Goal: Task Accomplishment & Management: Manage account settings

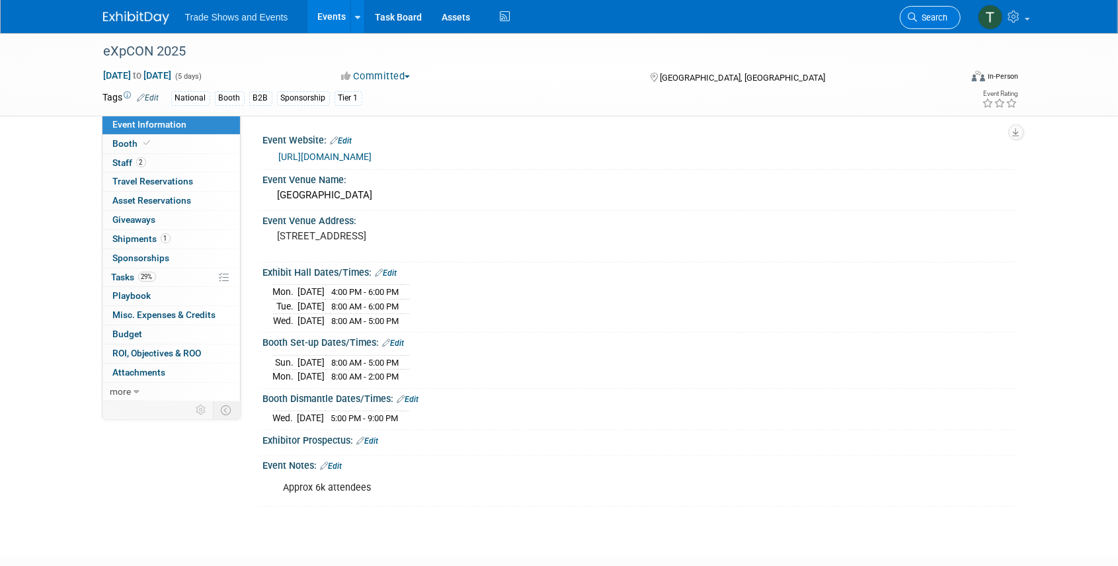
click at [926, 15] on span "Search" at bounding box center [933, 18] width 30 height 10
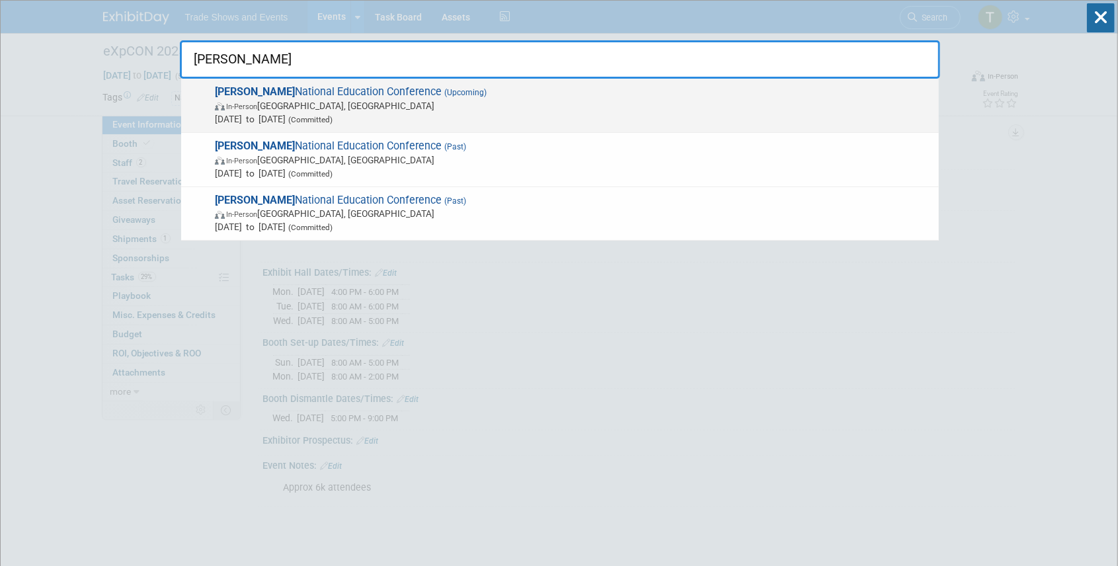
type input "sila"
click at [376, 98] on span "SILA National Education Conference (Upcoming) In-Person New Orleans, LA Oct 26,…" at bounding box center [571, 105] width 721 height 40
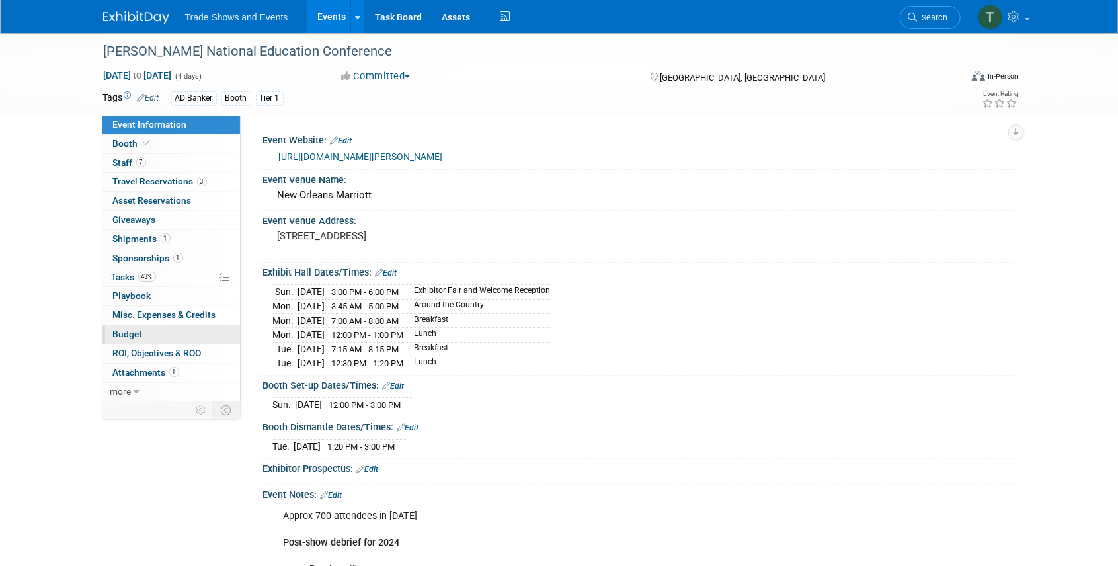
click at [140, 331] on span "Budget" at bounding box center [128, 334] width 30 height 11
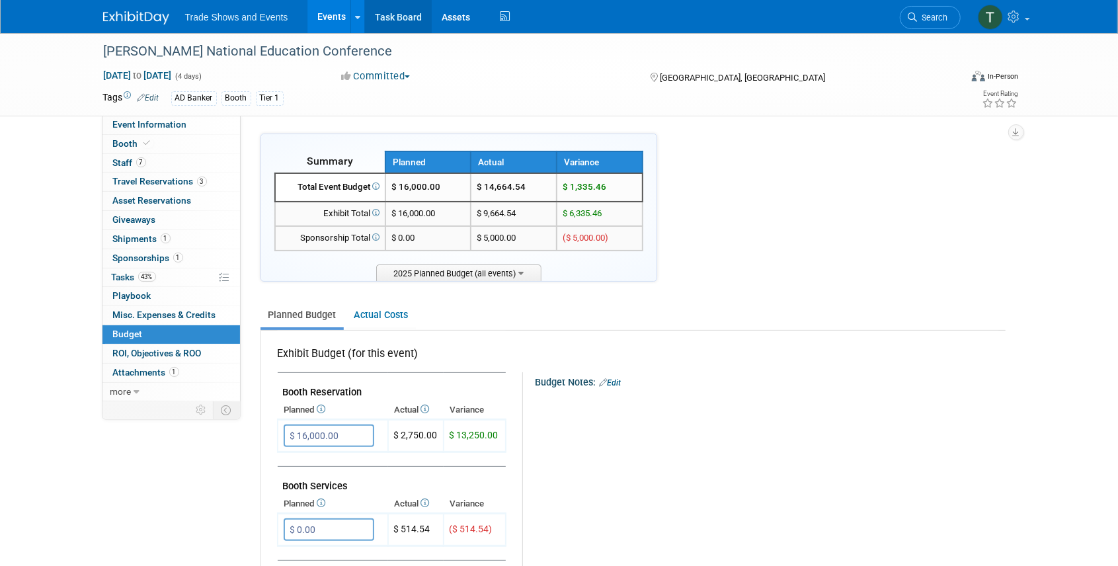
click at [395, 15] on link "Task Board" at bounding box center [398, 16] width 67 height 33
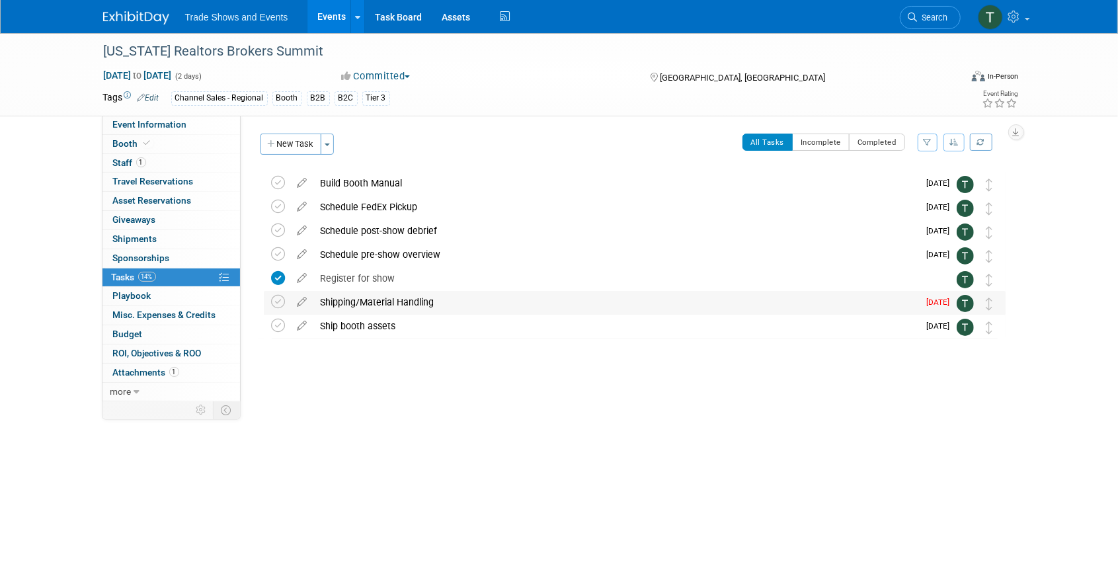
click at [348, 300] on div "Shipping/Material Handling" at bounding box center [616, 302] width 605 height 22
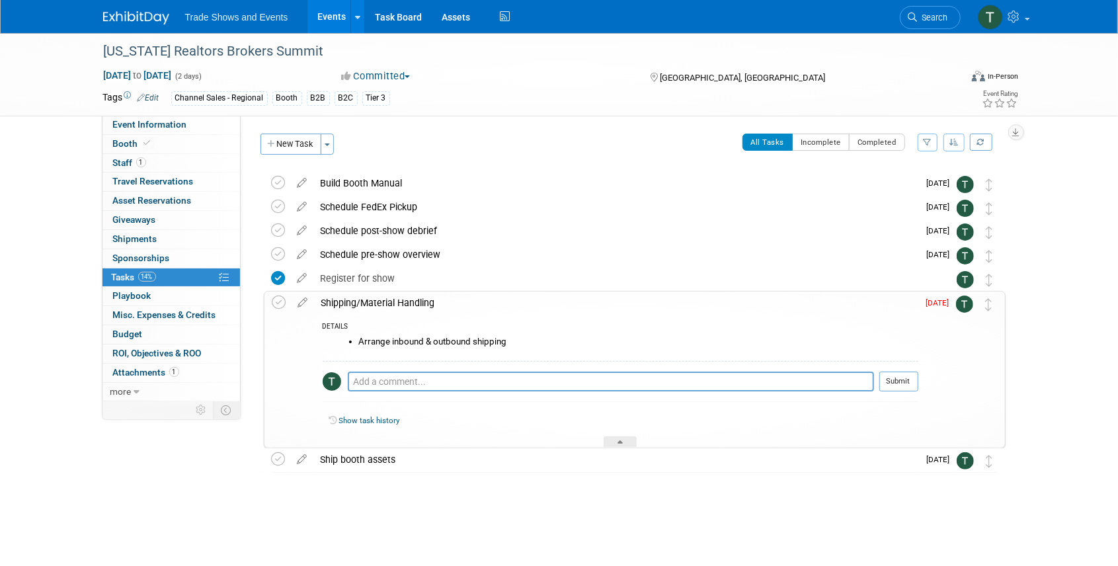
click at [347, 300] on div "Shipping/Material Handling" at bounding box center [617, 303] width 604 height 22
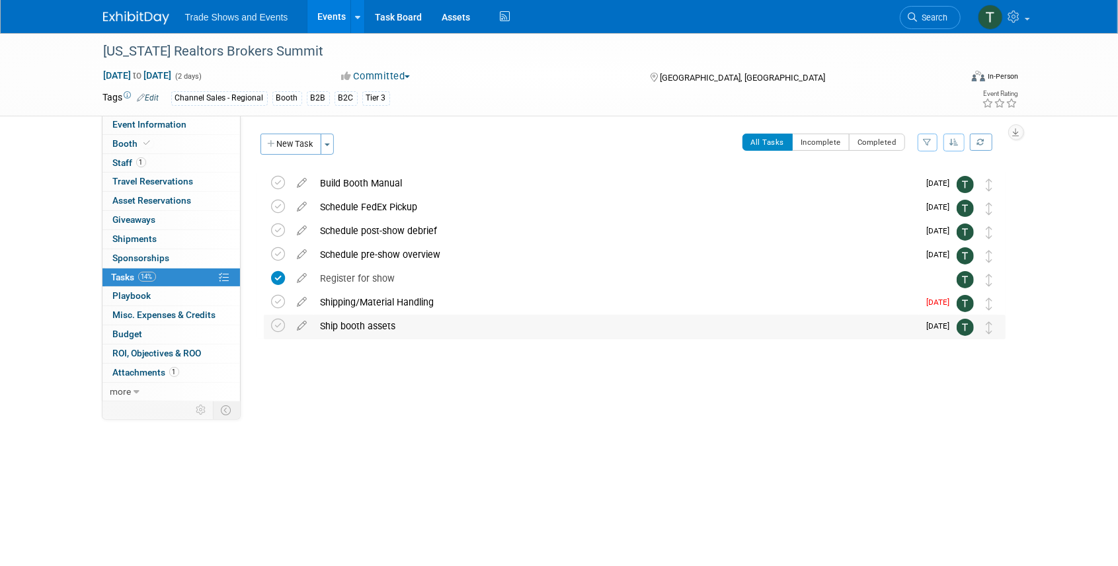
click at [356, 326] on div "Ship booth assets" at bounding box center [616, 326] width 605 height 22
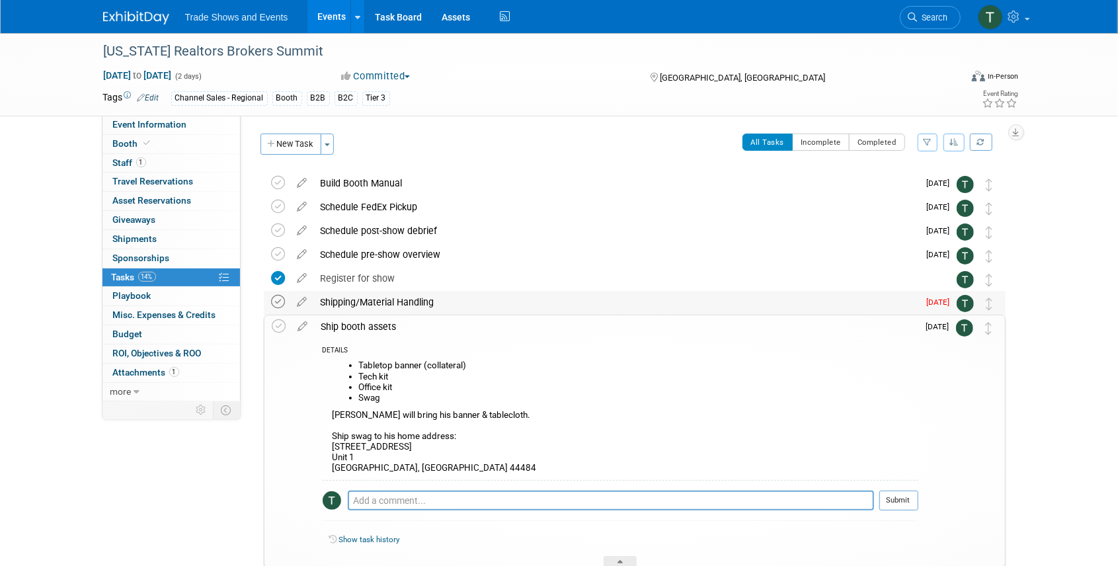
click at [277, 301] on icon at bounding box center [279, 302] width 14 height 14
